Goal: Transaction & Acquisition: Purchase product/service

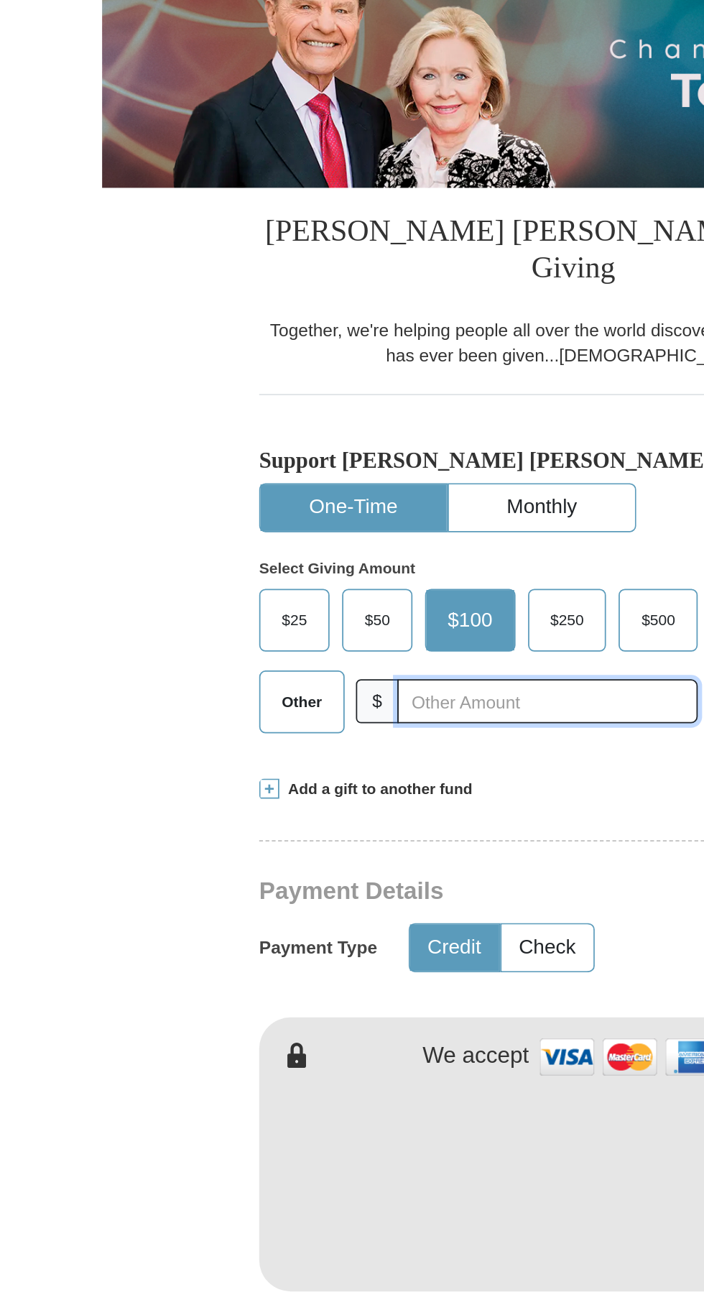
click at [311, 584] on input "text" at bounding box center [338, 596] width 172 height 25
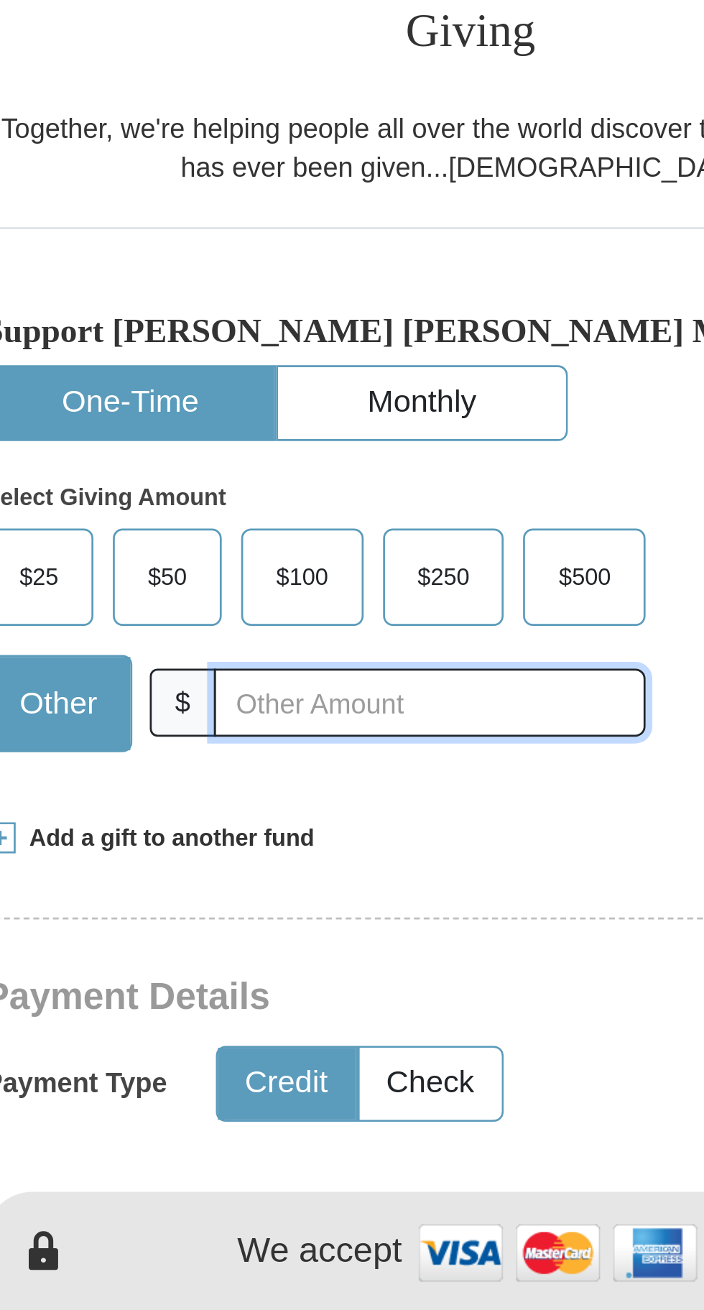
type input "10.00"
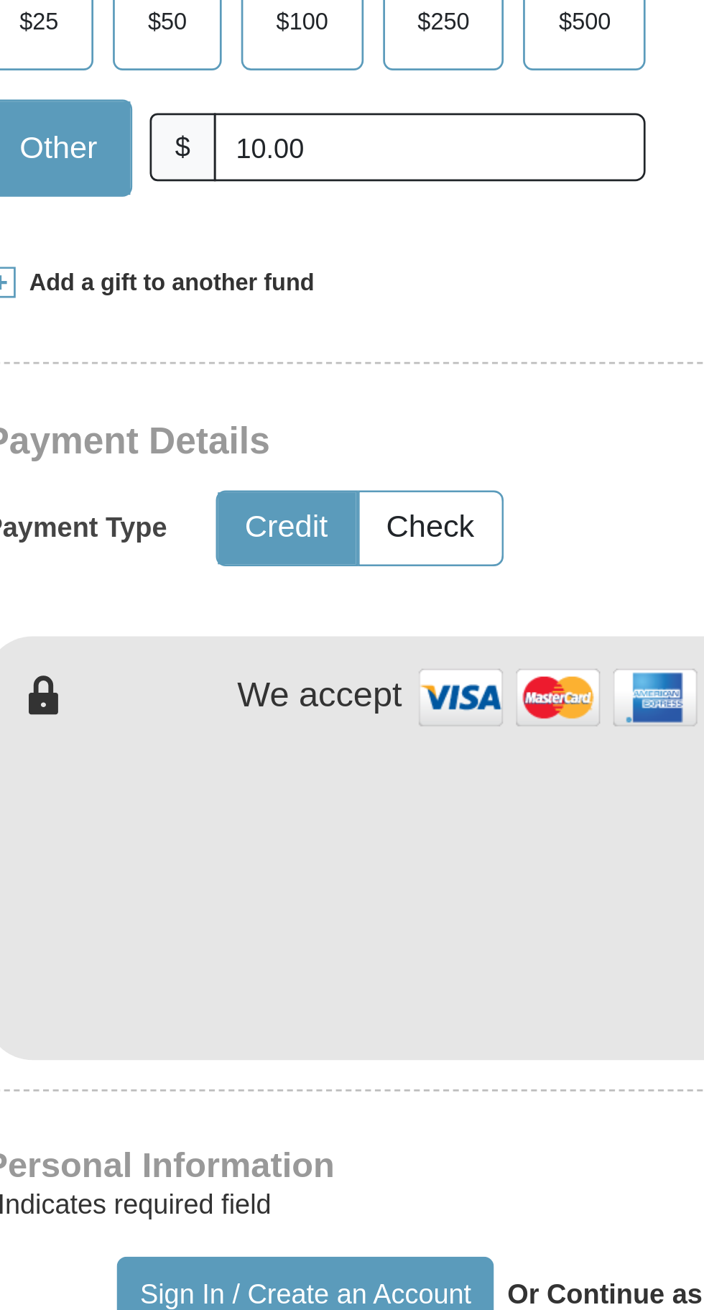
type input "[PERSON_NAME]"
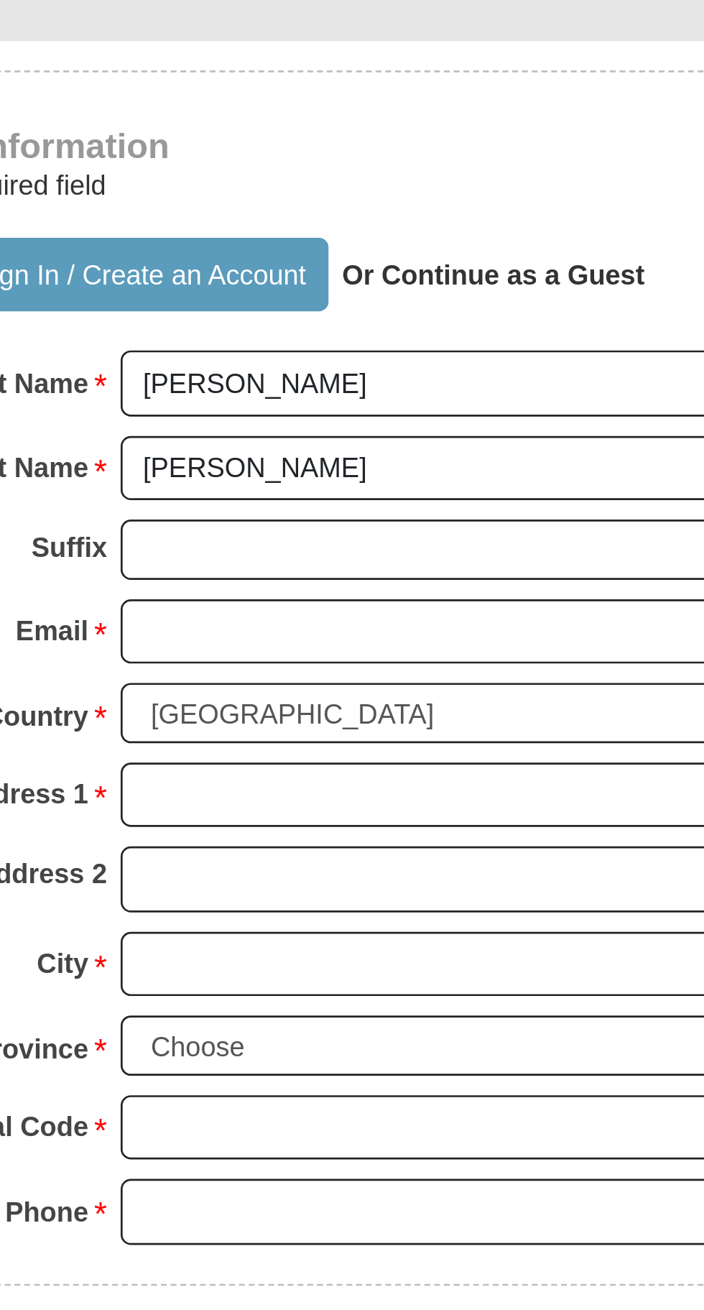
scroll to position [91, 0]
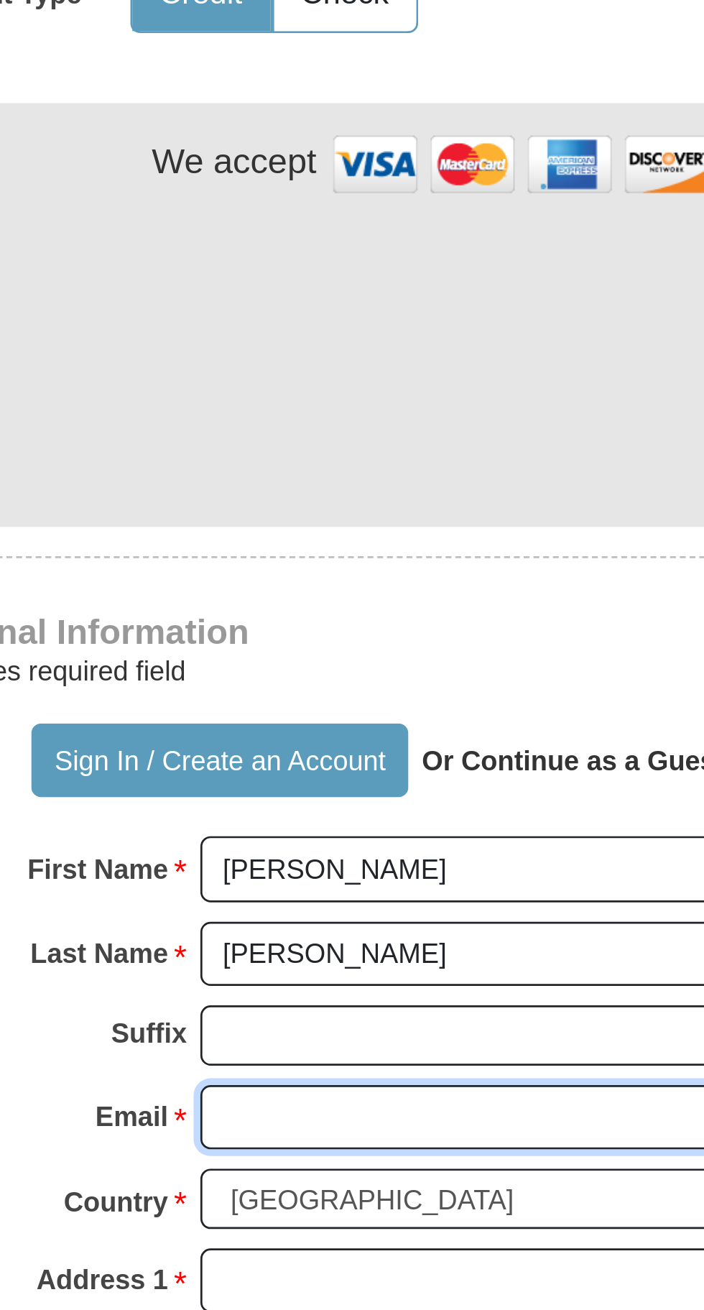
click at [392, 1049] on input "Email *" at bounding box center [408, 1061] width 248 height 24
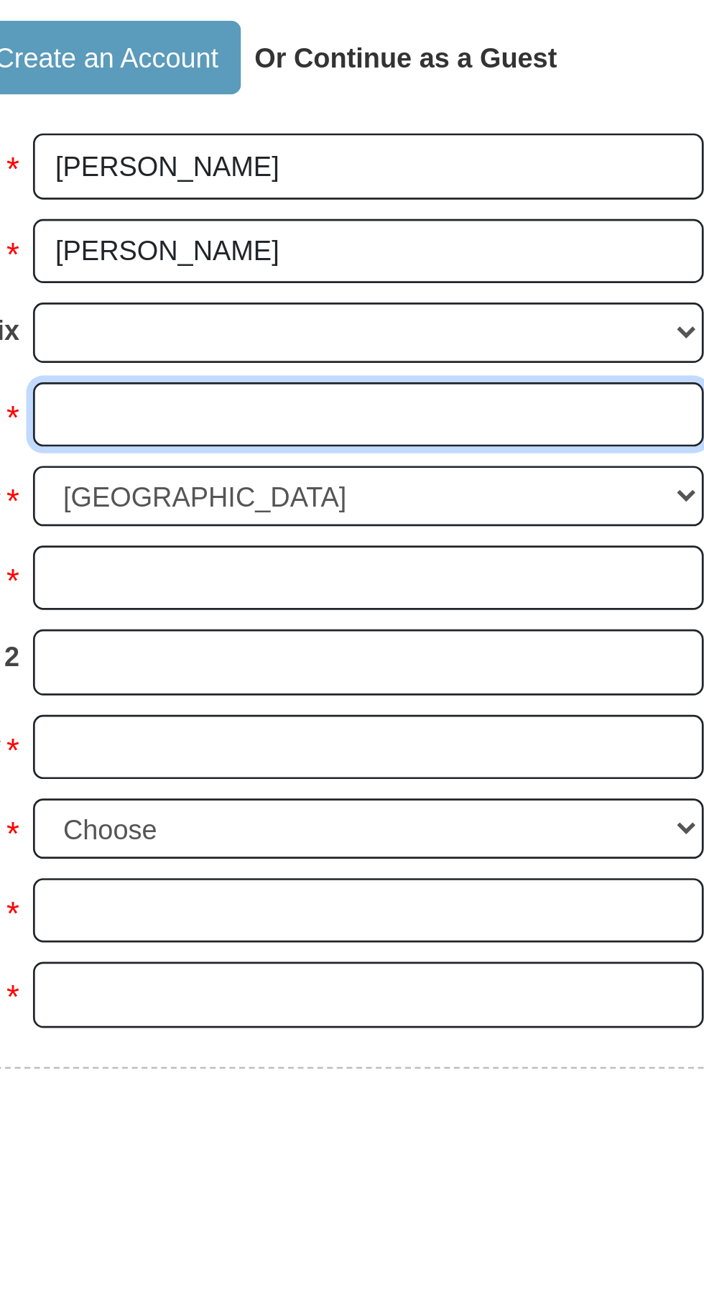
type input "catrionajeanc@gmail.com"
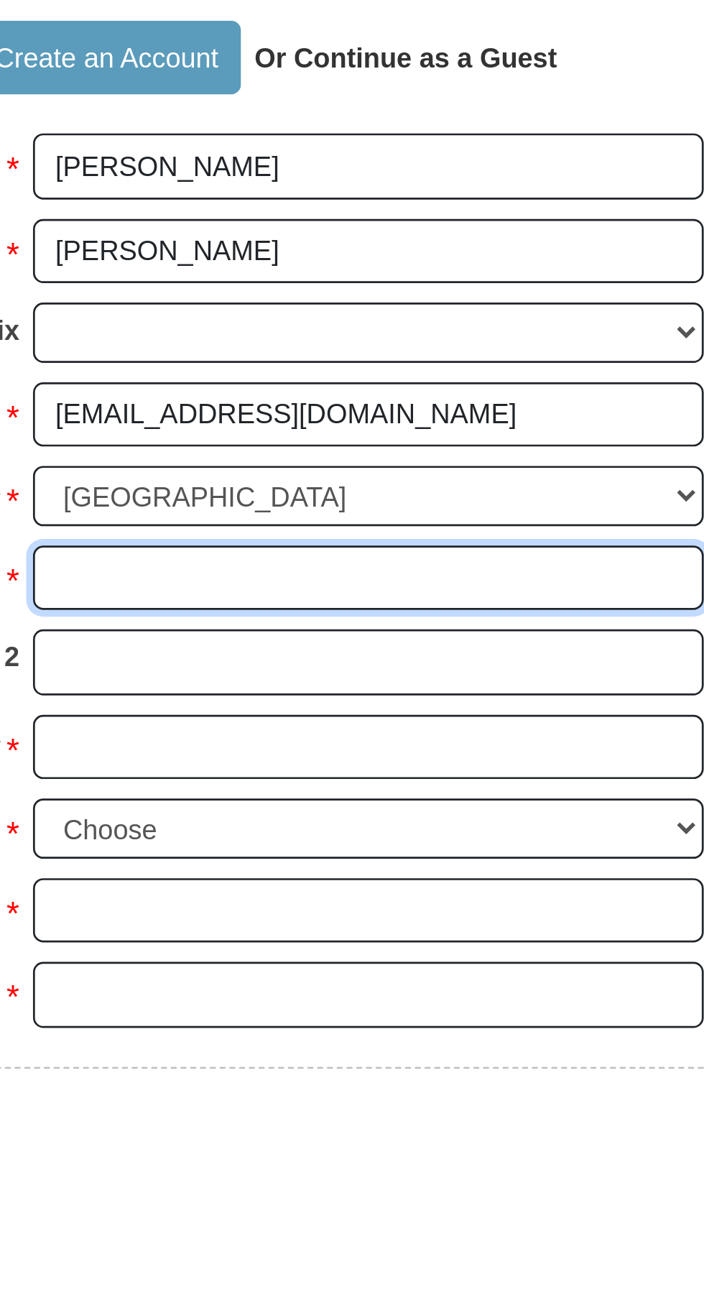
type input "110 Woodlane St Ext"
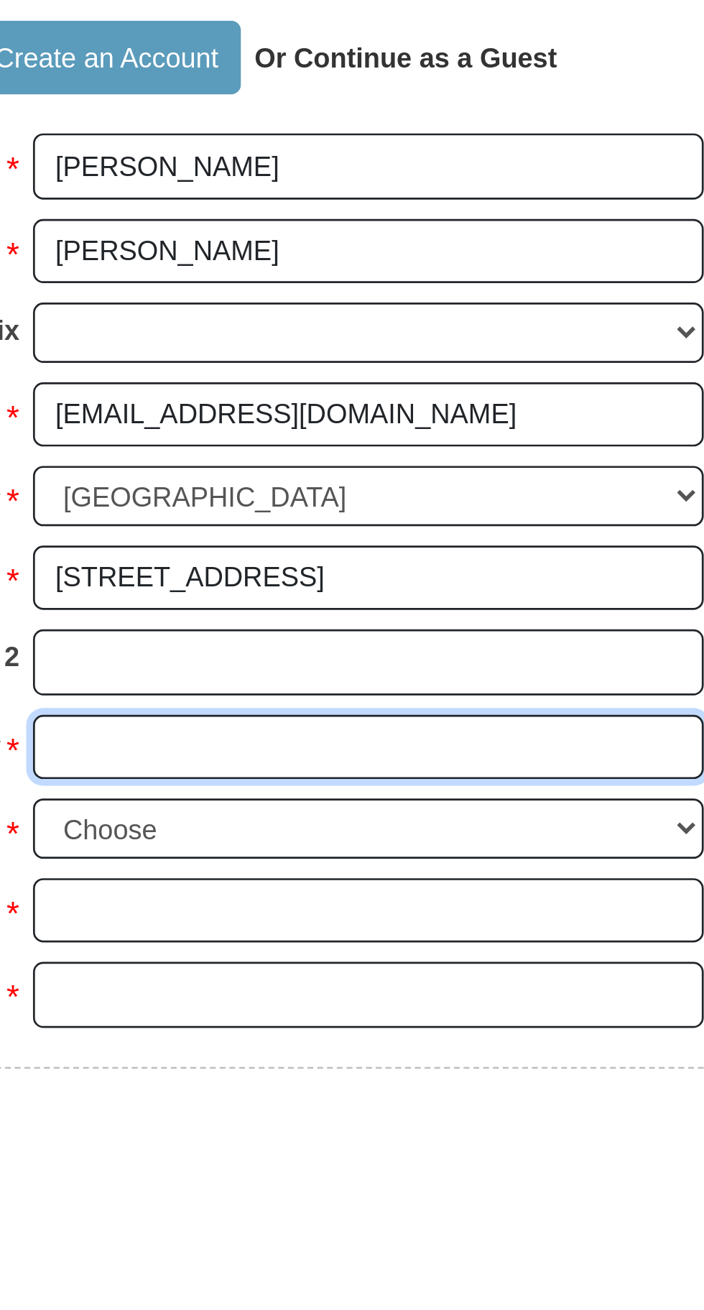
type input "[GEOGRAPHIC_DATA]"
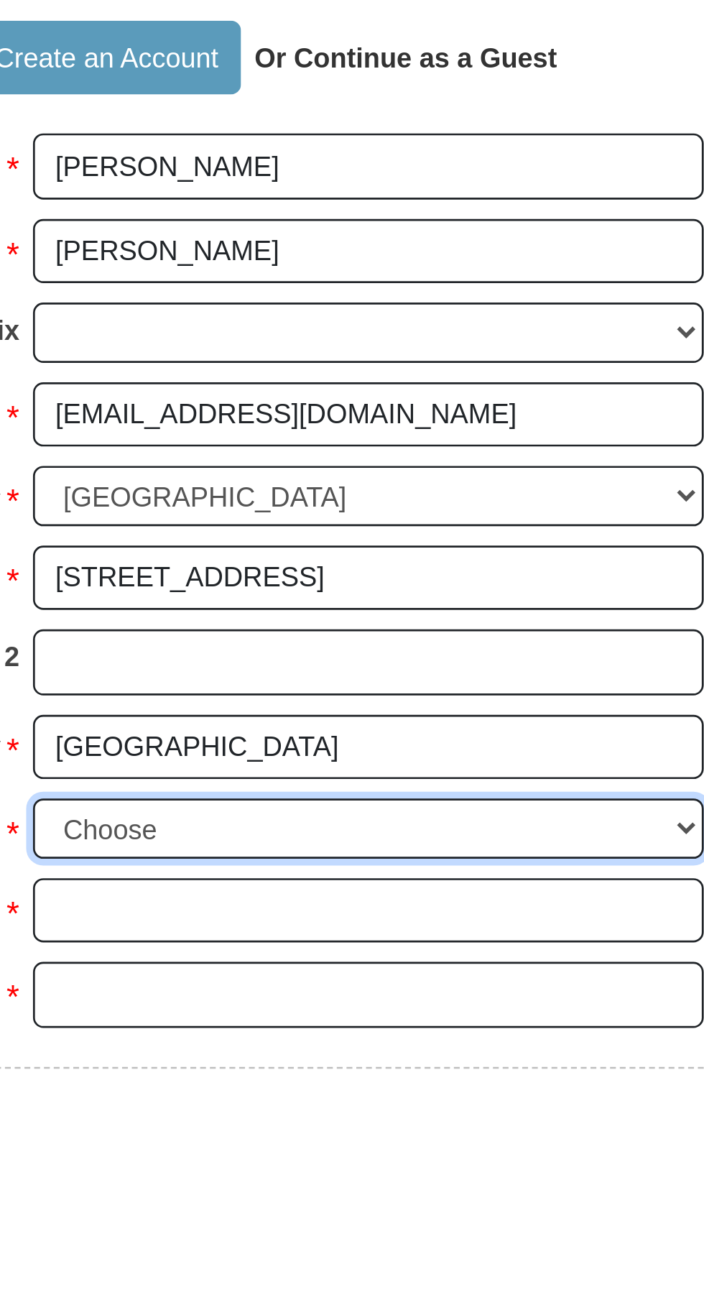
select select "NC"
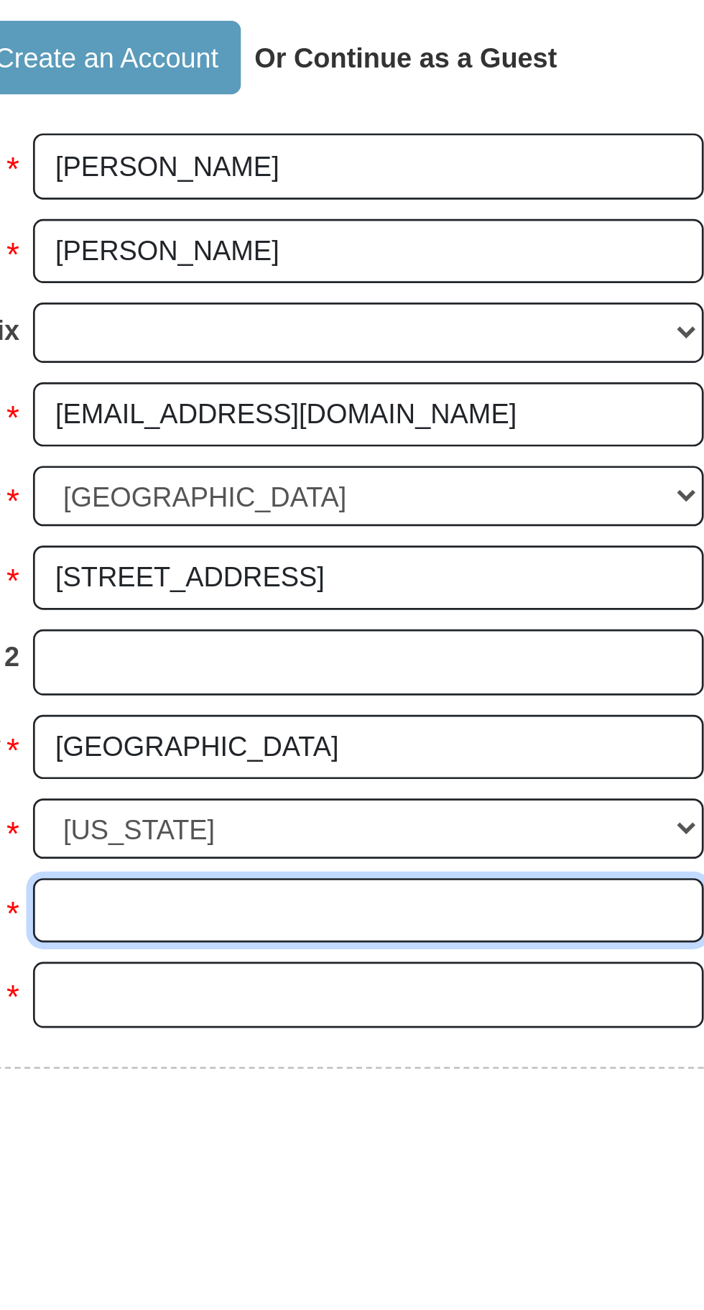
type input "28630"
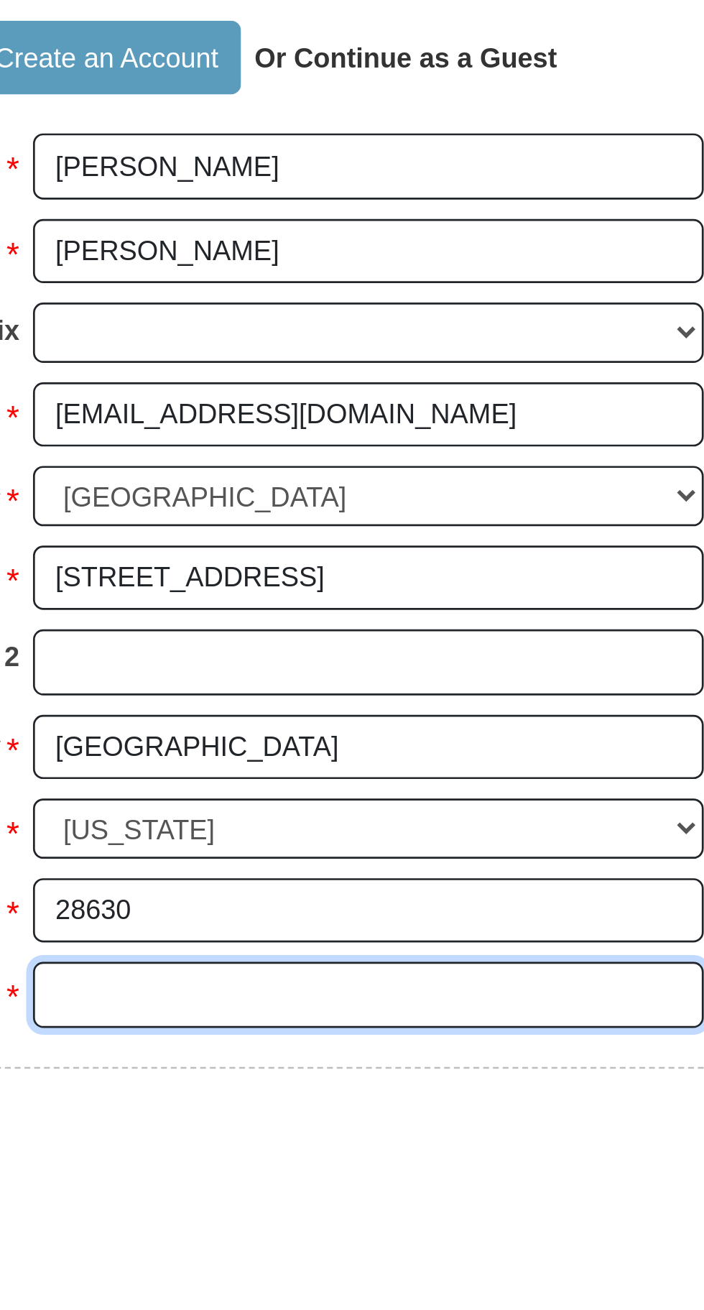
type input "8102408201"
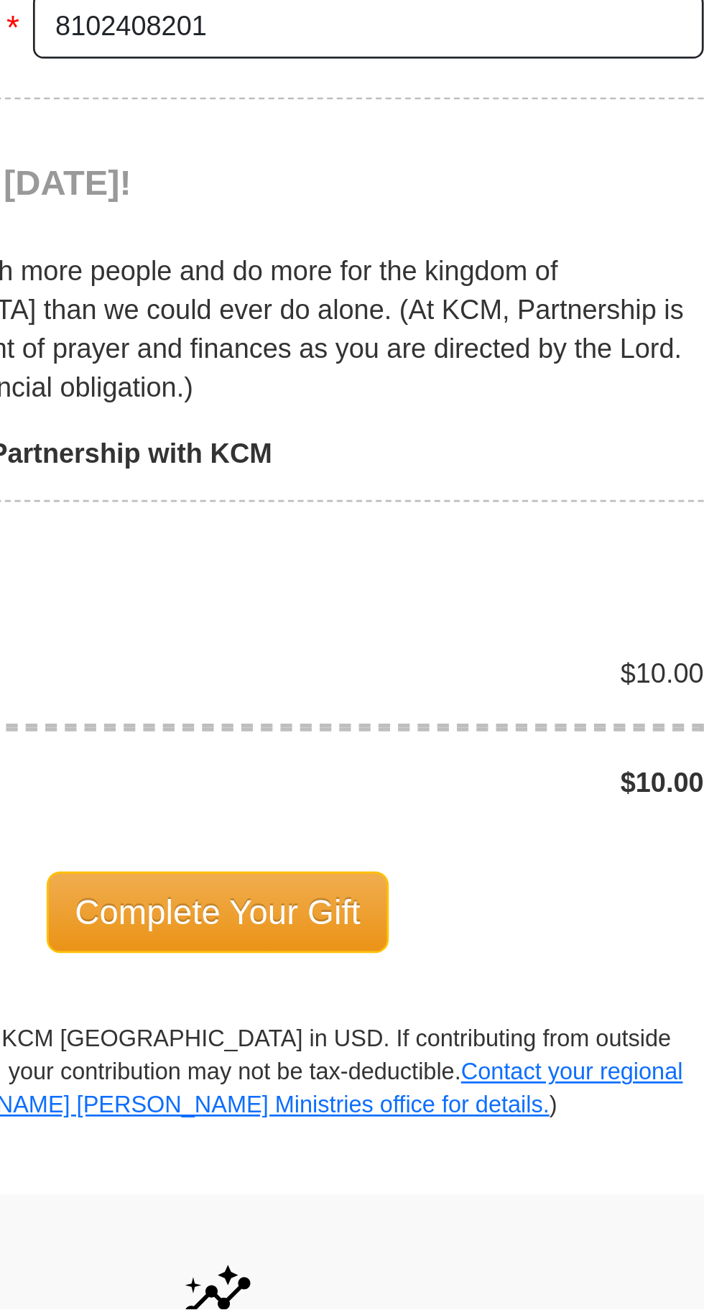
scroll to position [530, 0]
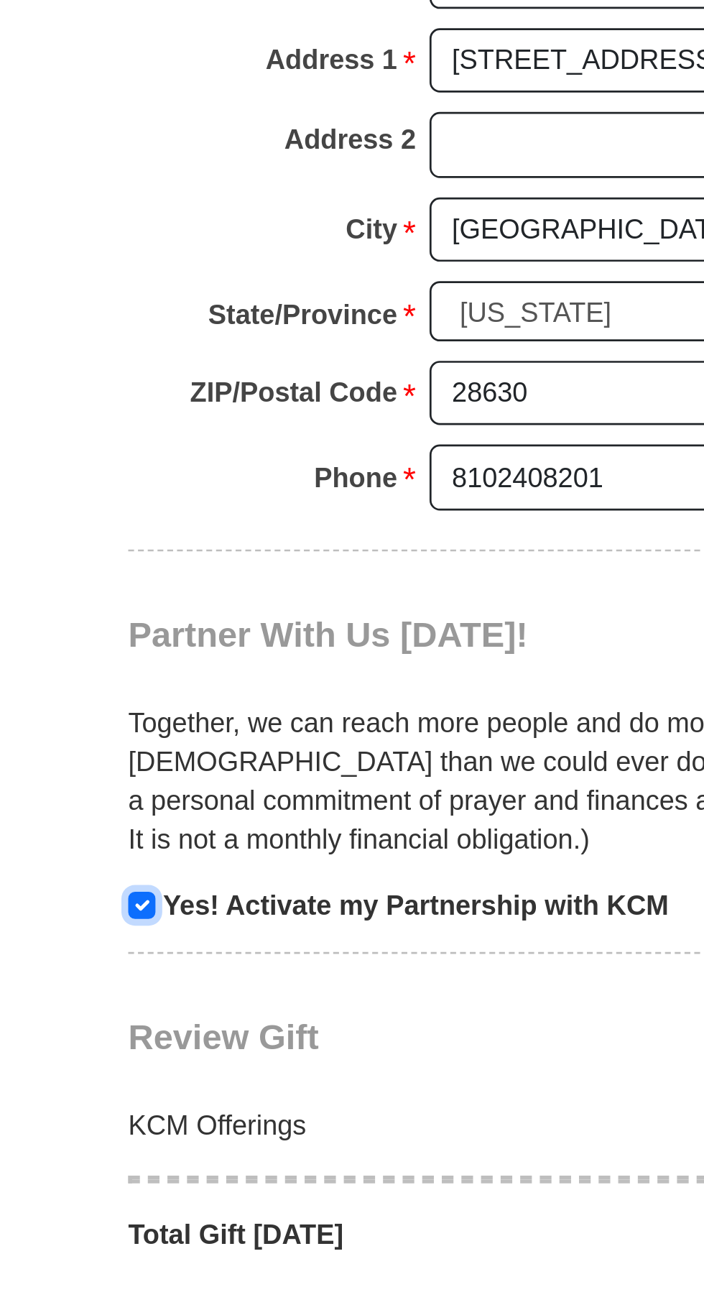
click at [178, 990] on input "checkbox" at bounding box center [178, 995] width 10 height 10
checkbox input "false"
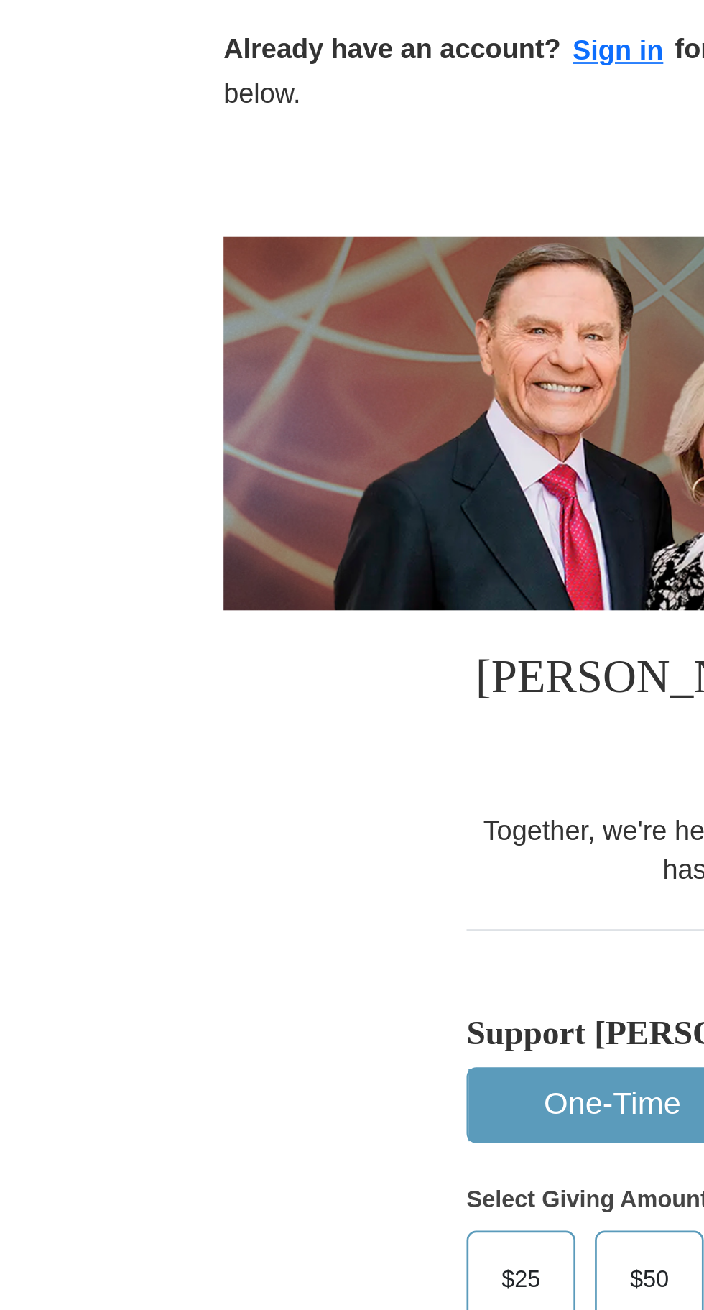
scroll to position [76, 0]
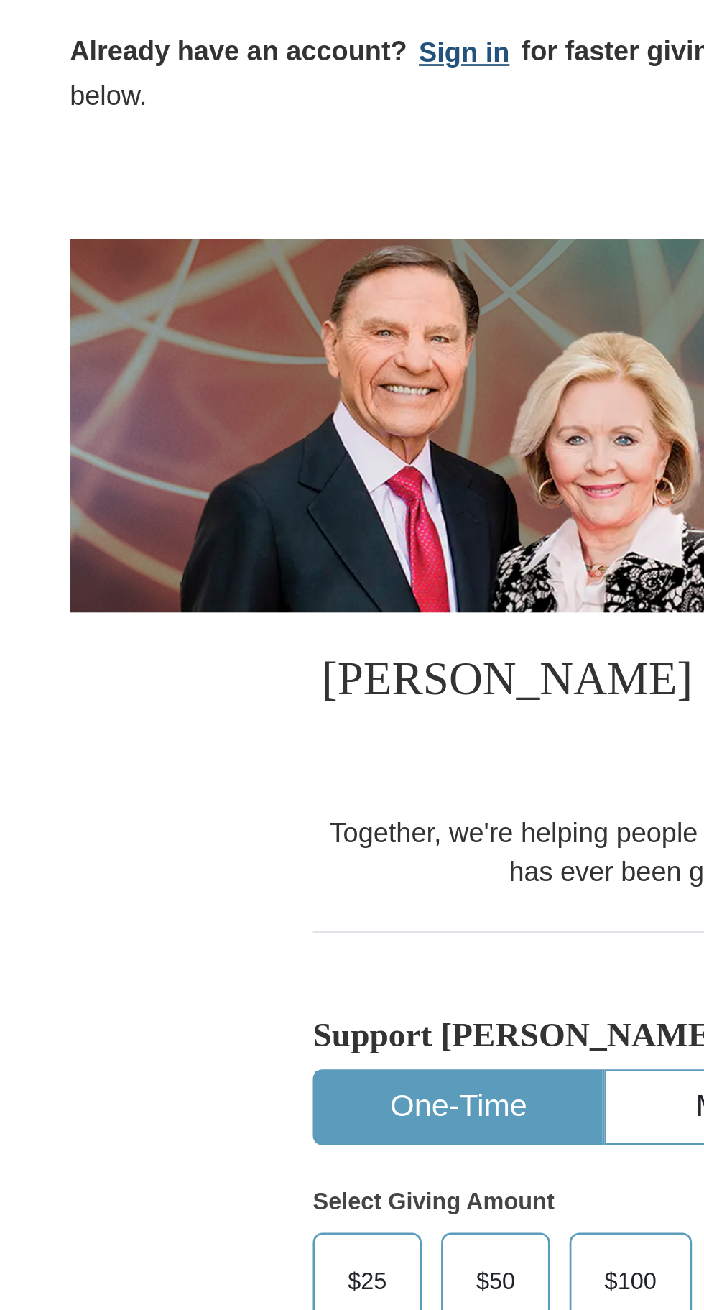
click at [222, 24] on button "Sign in" at bounding box center [229, 20] width 42 height 17
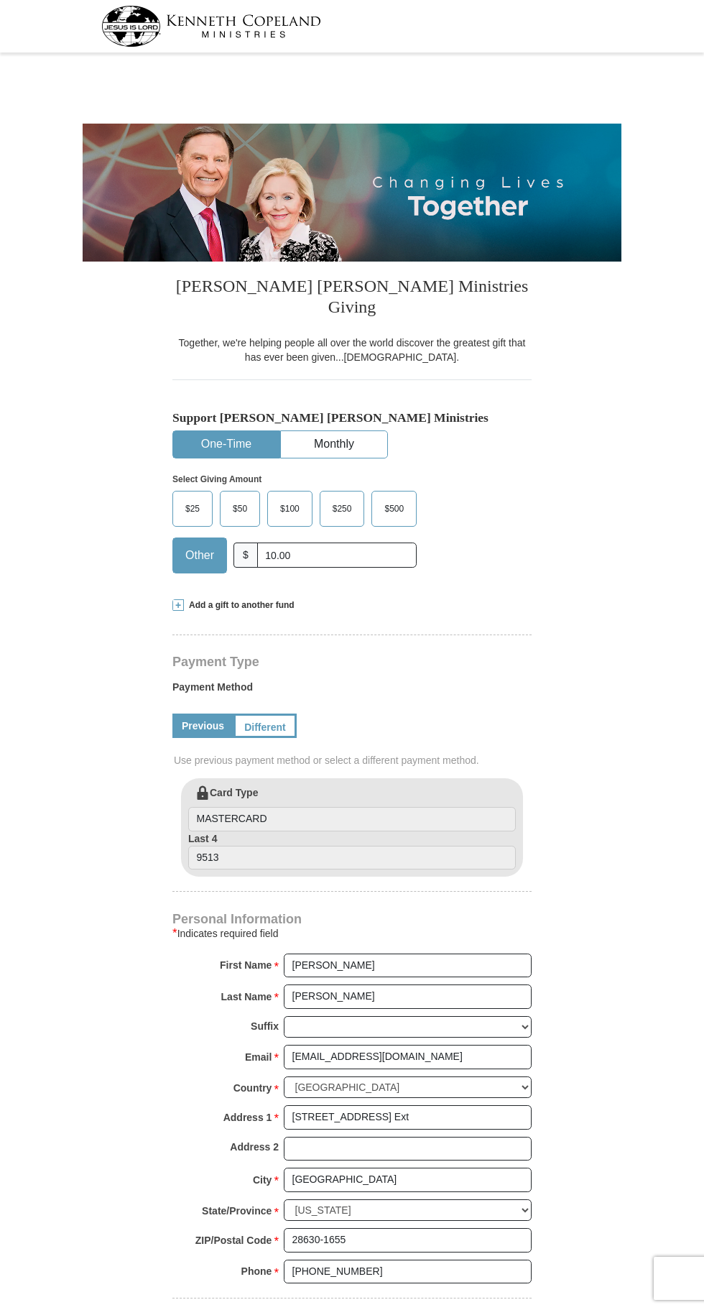
select select "NC"
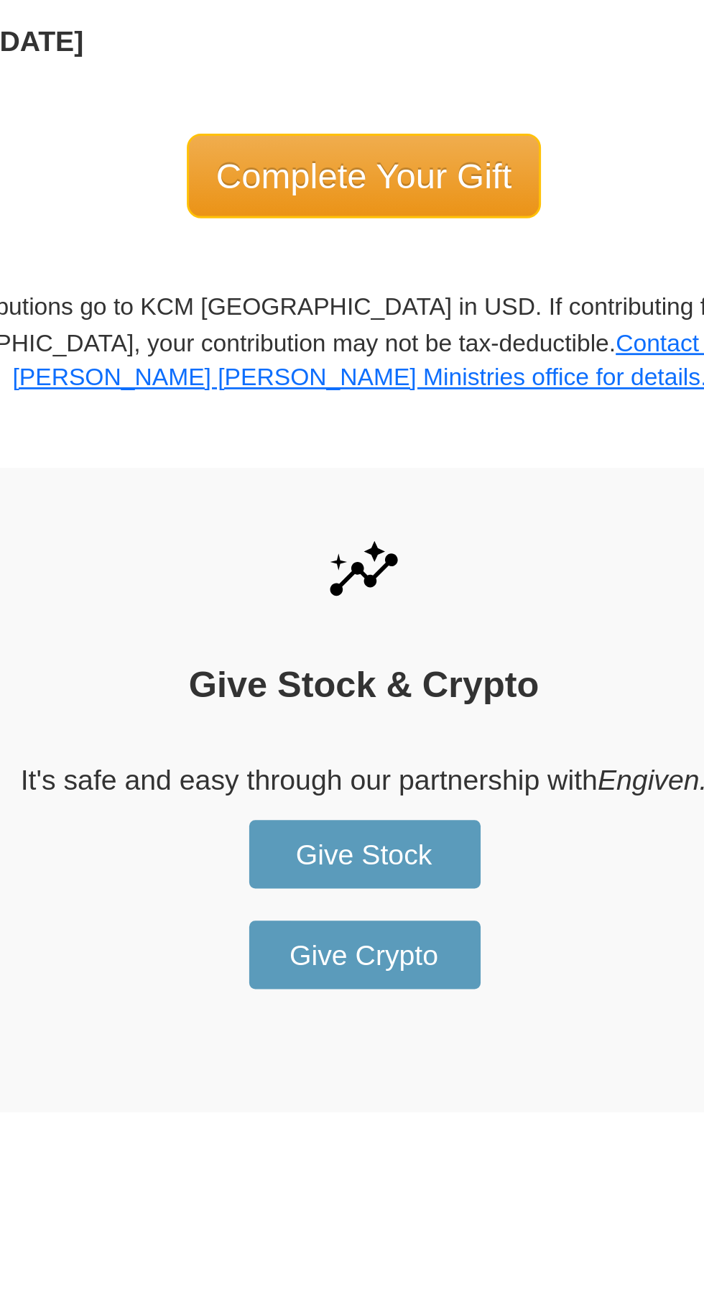
scroll to position [615, 0]
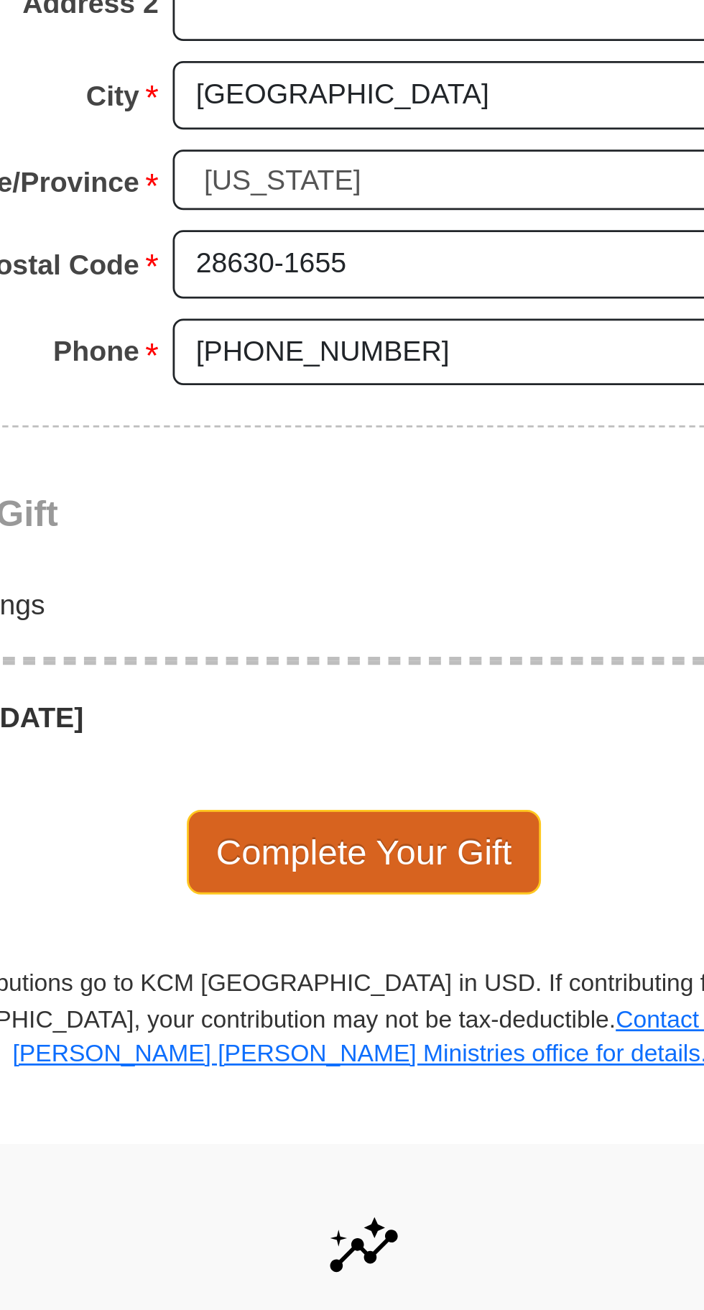
click at [398, 820] on span "Complete Your Gift" at bounding box center [352, 835] width 127 height 30
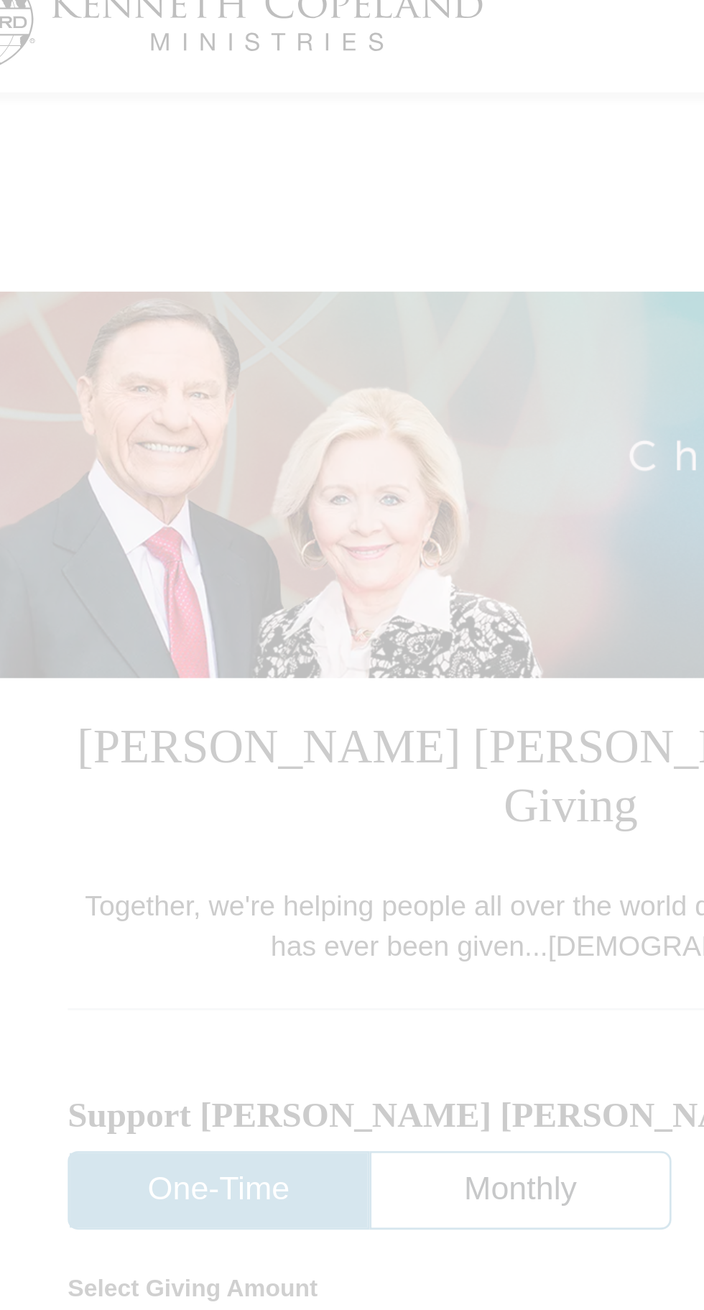
scroll to position [0, 0]
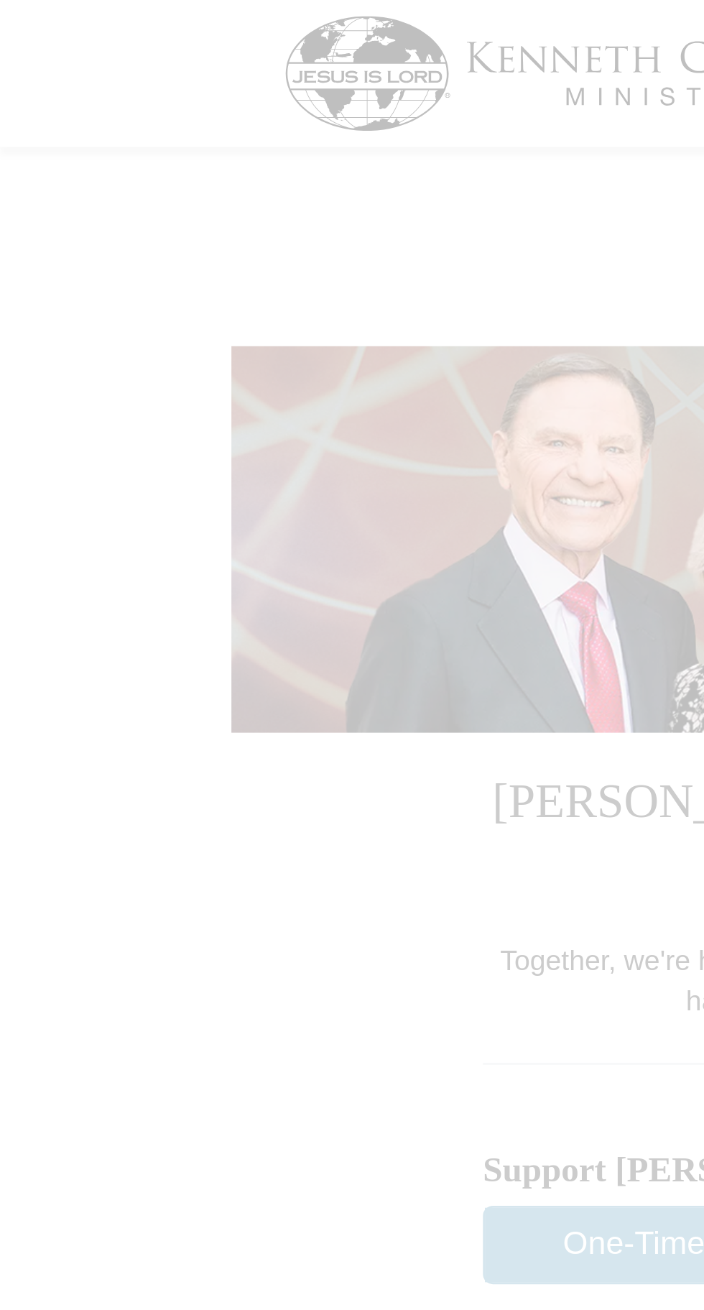
click at [193, 31] on div at bounding box center [352, 655] width 704 height 1310
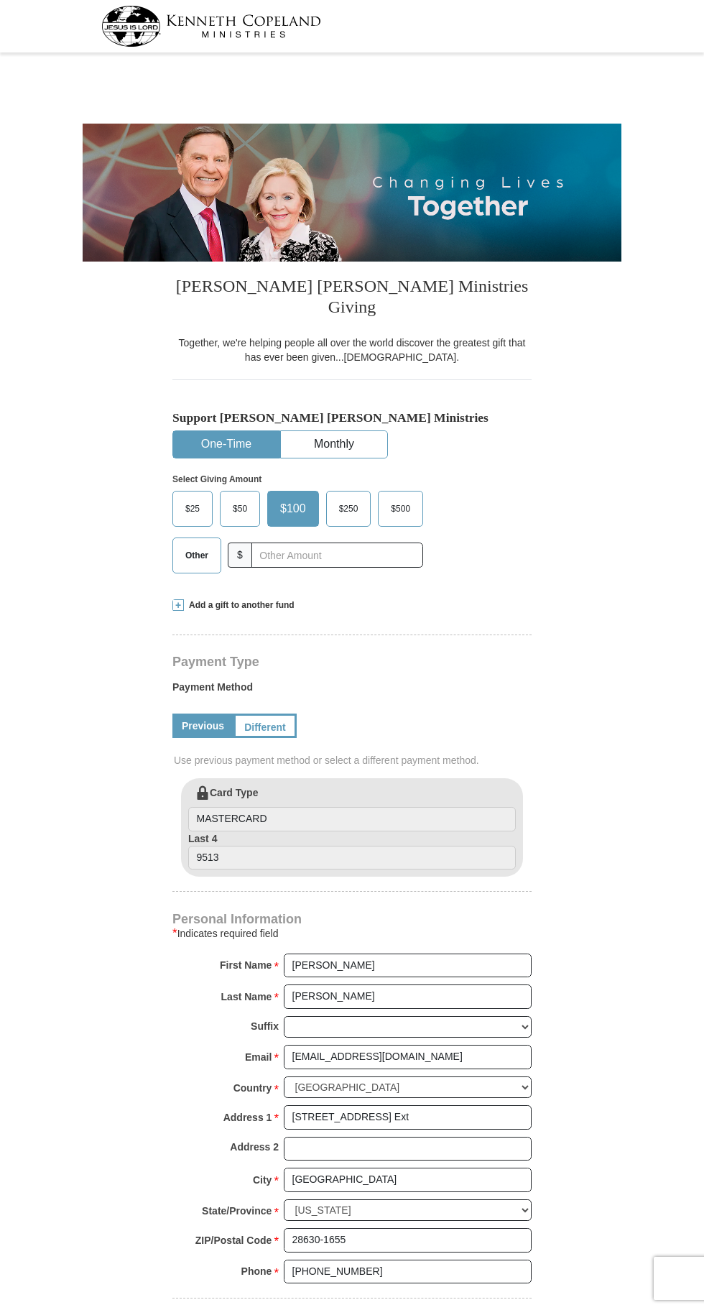
select select "NC"
click at [249, 46] on img at bounding box center [211, 26] width 220 height 41
